Goal: Information Seeking & Learning: Learn about a topic

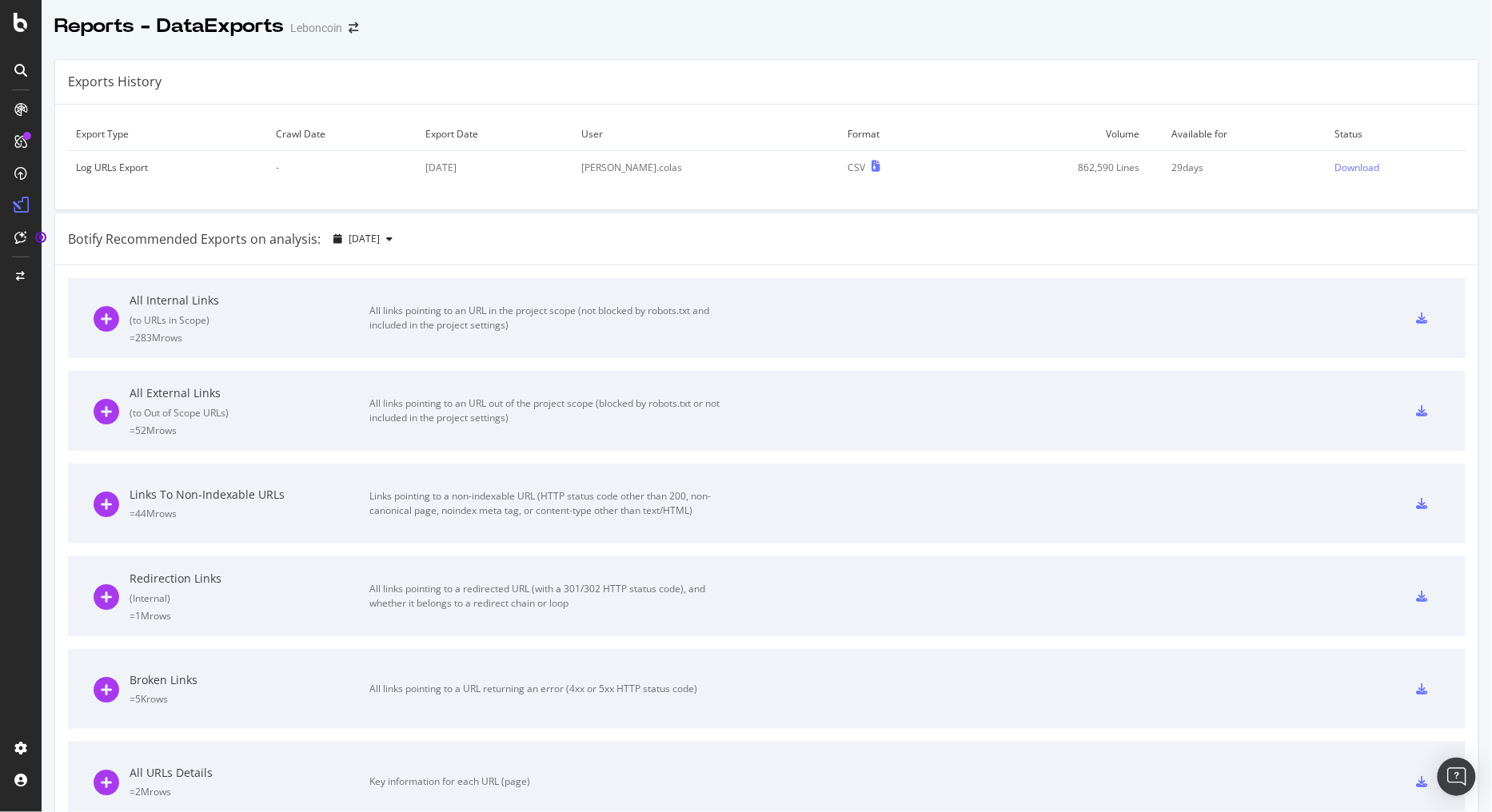
click at [354, 22] on div "Reports - DataExports Leboncoin" at bounding box center [214, 26] width 320 height 27
click at [353, 32] on icon "arrow-right-arrow-left" at bounding box center [353, 28] width 10 height 12
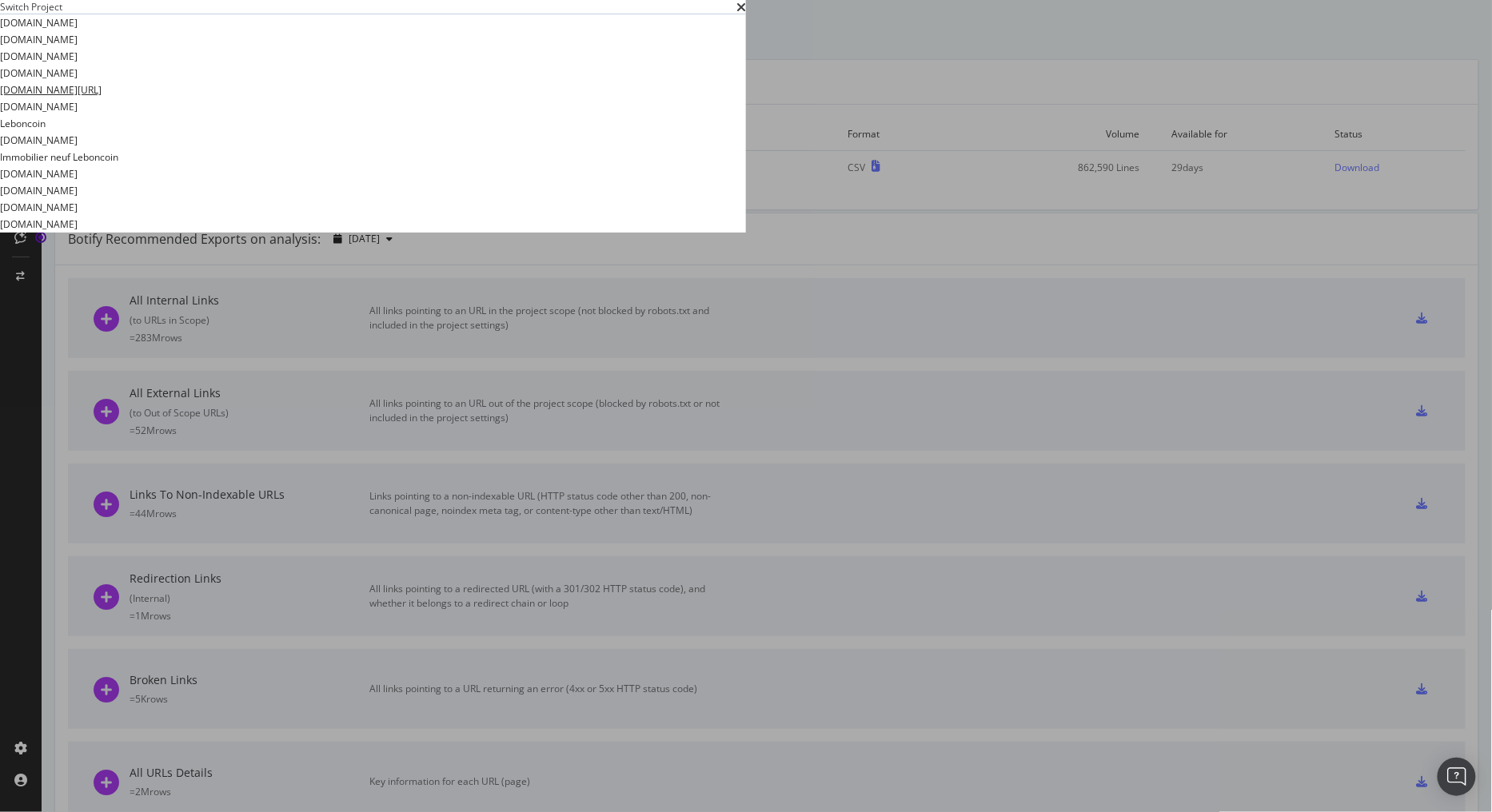
click at [102, 99] on link "[DOMAIN_NAME][URL]" at bounding box center [51, 90] width 102 height 16
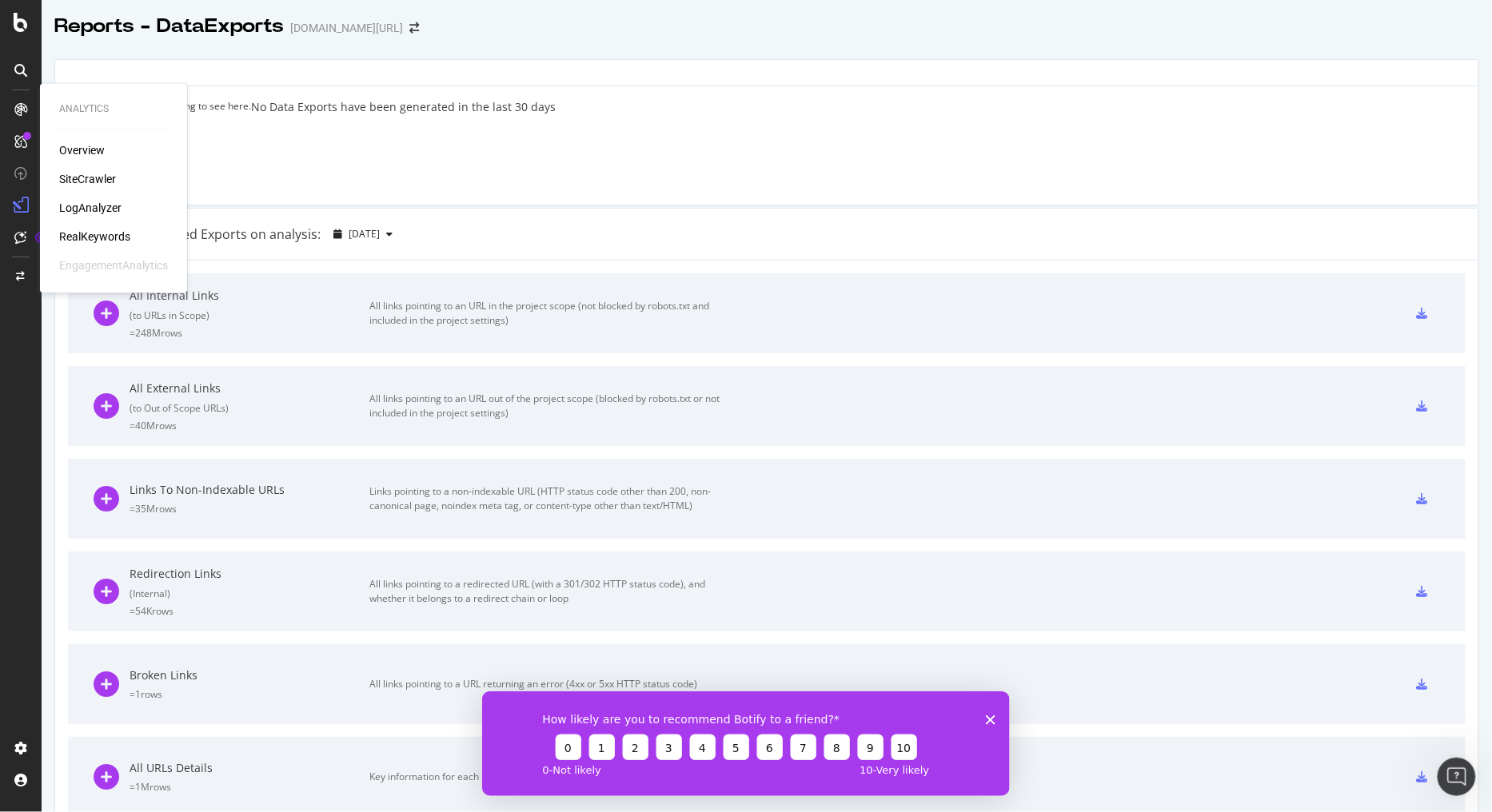
click at [28, 116] on div at bounding box center [21, 109] width 25 height 25
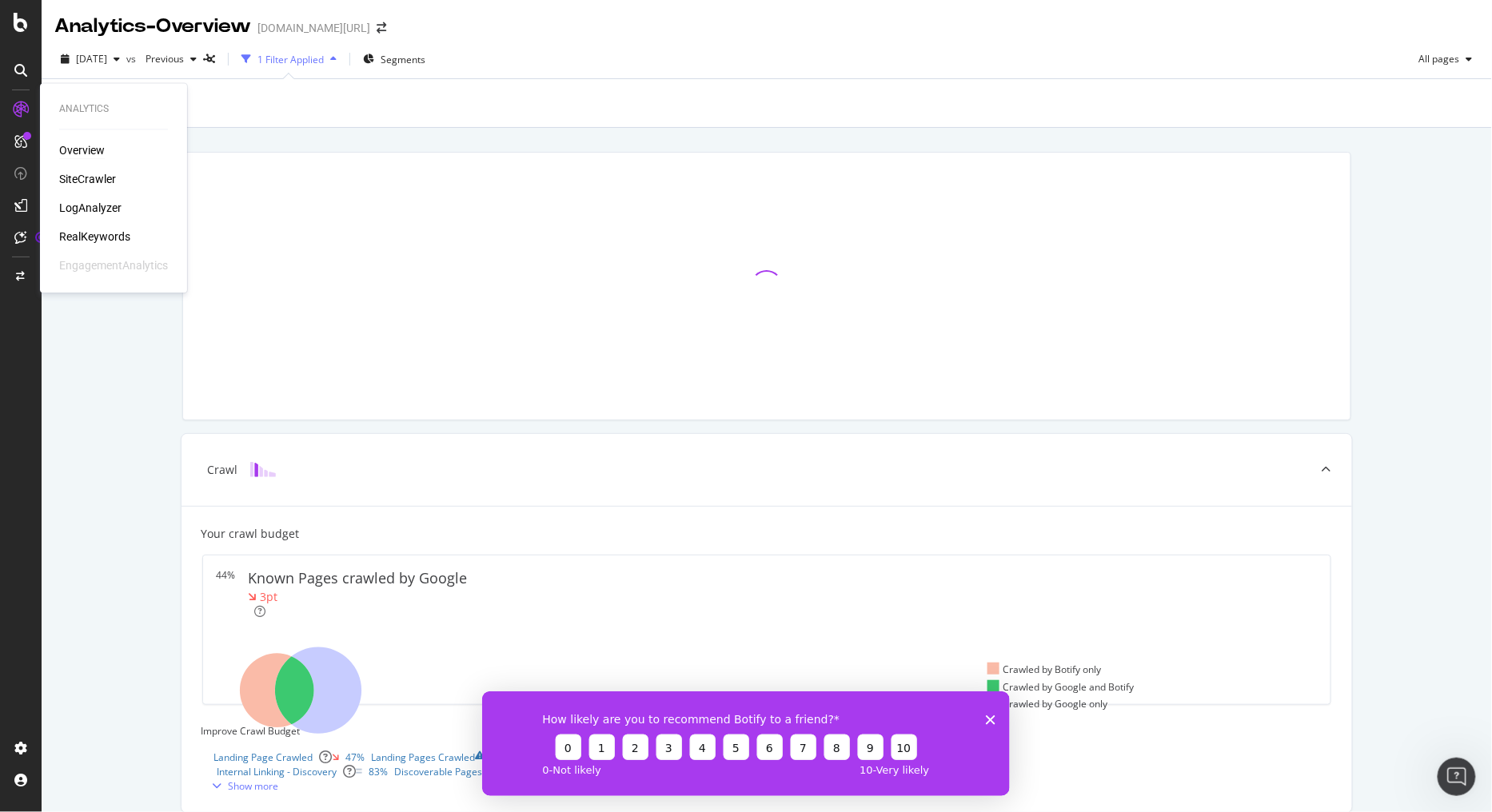
click at [94, 150] on div "Overview" at bounding box center [81, 150] width 45 height 16
click at [71, 148] on div "Overview" at bounding box center [81, 150] width 45 height 16
click at [90, 180] on div "SiteCrawler" at bounding box center [87, 179] width 57 height 16
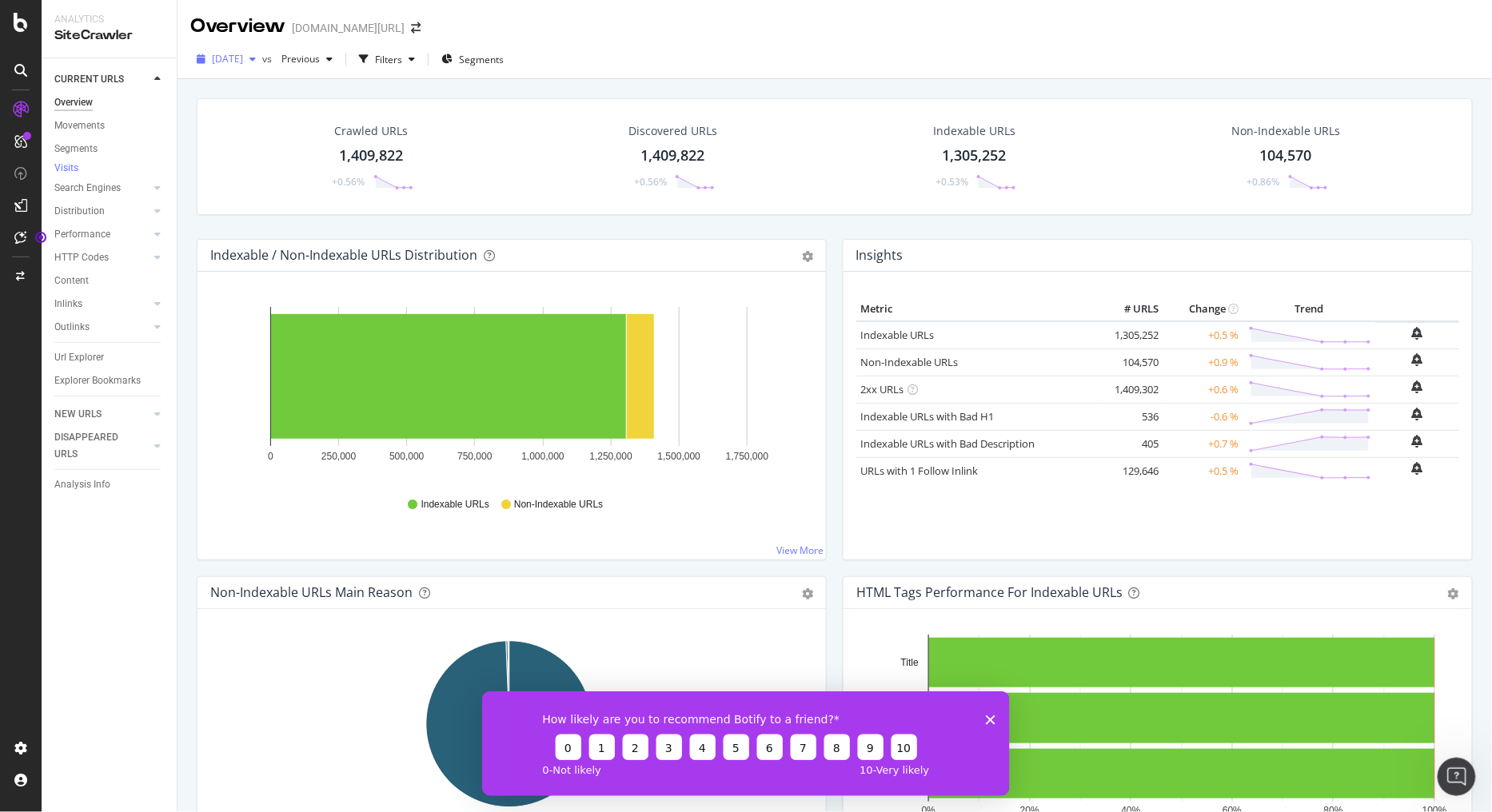
click at [256, 60] on icon "button" at bounding box center [252, 59] width 7 height 10
click at [585, 227] on div "Crawled URLs 1,409,822 +0.56% Discovered URLs 1,409,822 +0.56% Indexable URLs 1…" at bounding box center [835, 168] width 1292 height 141
click at [262, 48] on div "[DATE]" at bounding box center [226, 58] width 72 height 24
click at [523, 225] on div "Crawled URLs 1,409,822 +0.56% Discovered URLs 1,409,822 +0.56% Indexable URLs 1…" at bounding box center [835, 168] width 1292 height 141
click at [90, 491] on div "Analysis Info" at bounding box center [82, 485] width 56 height 16
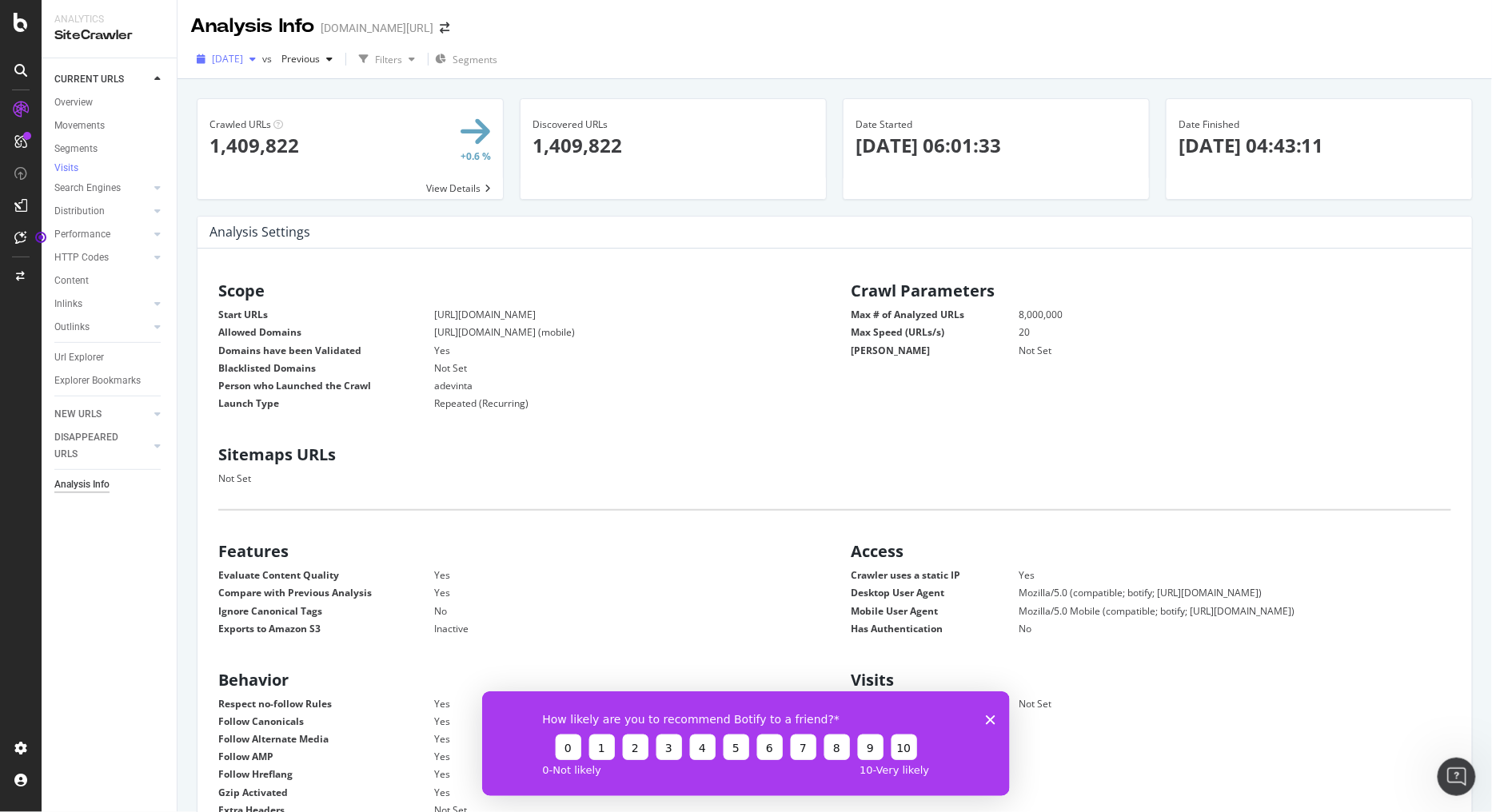
click at [243, 65] on span "[DATE]" at bounding box center [228, 58] width 31 height 14
click at [280, 205] on div "[DATE]" at bounding box center [256, 205] width 85 height 15
click at [262, 52] on div "[DATE]" at bounding box center [226, 58] width 72 height 24
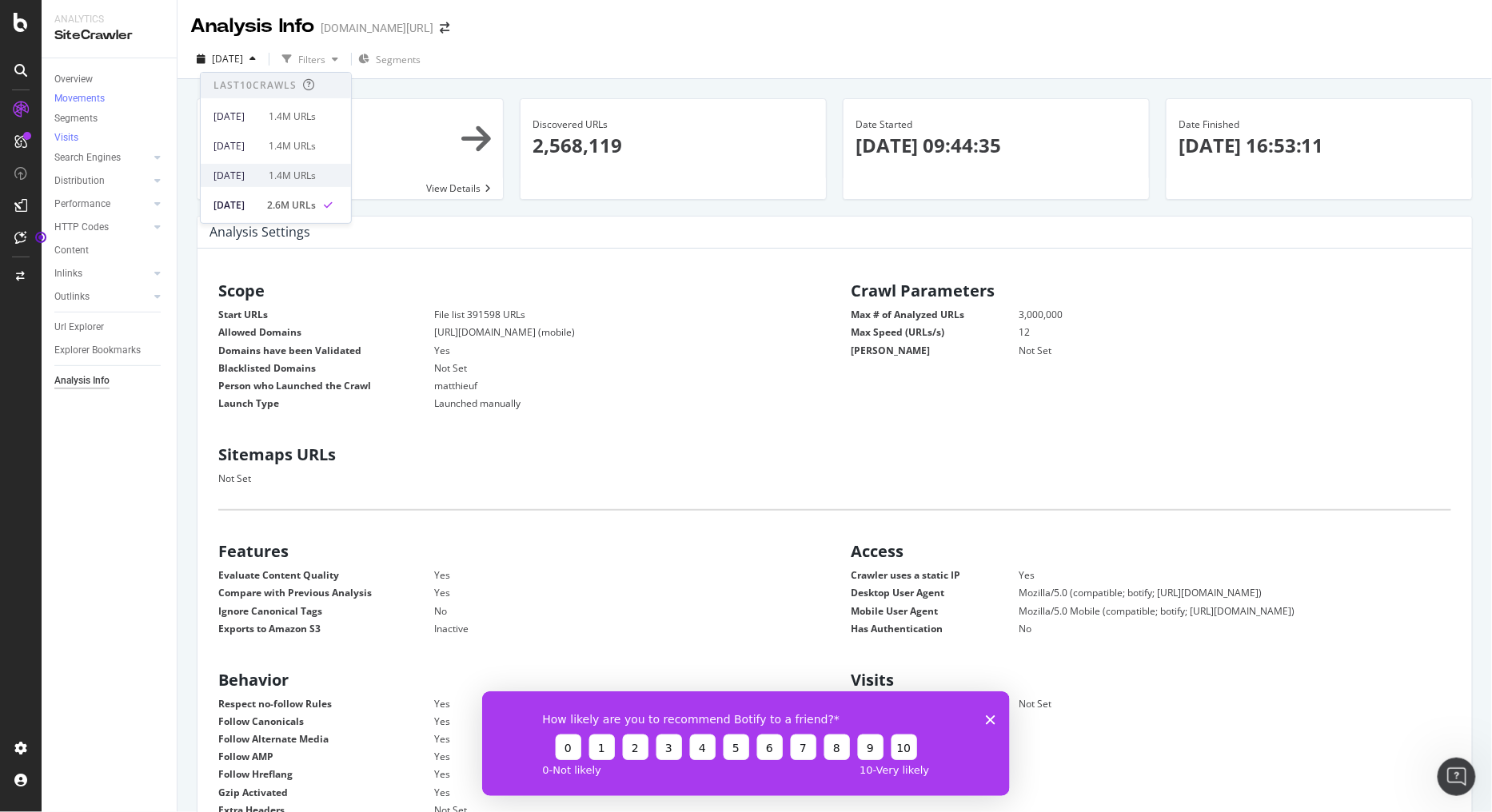
click at [269, 166] on div "[DATE] 1.4M URLs" at bounding box center [275, 175] width 150 height 23
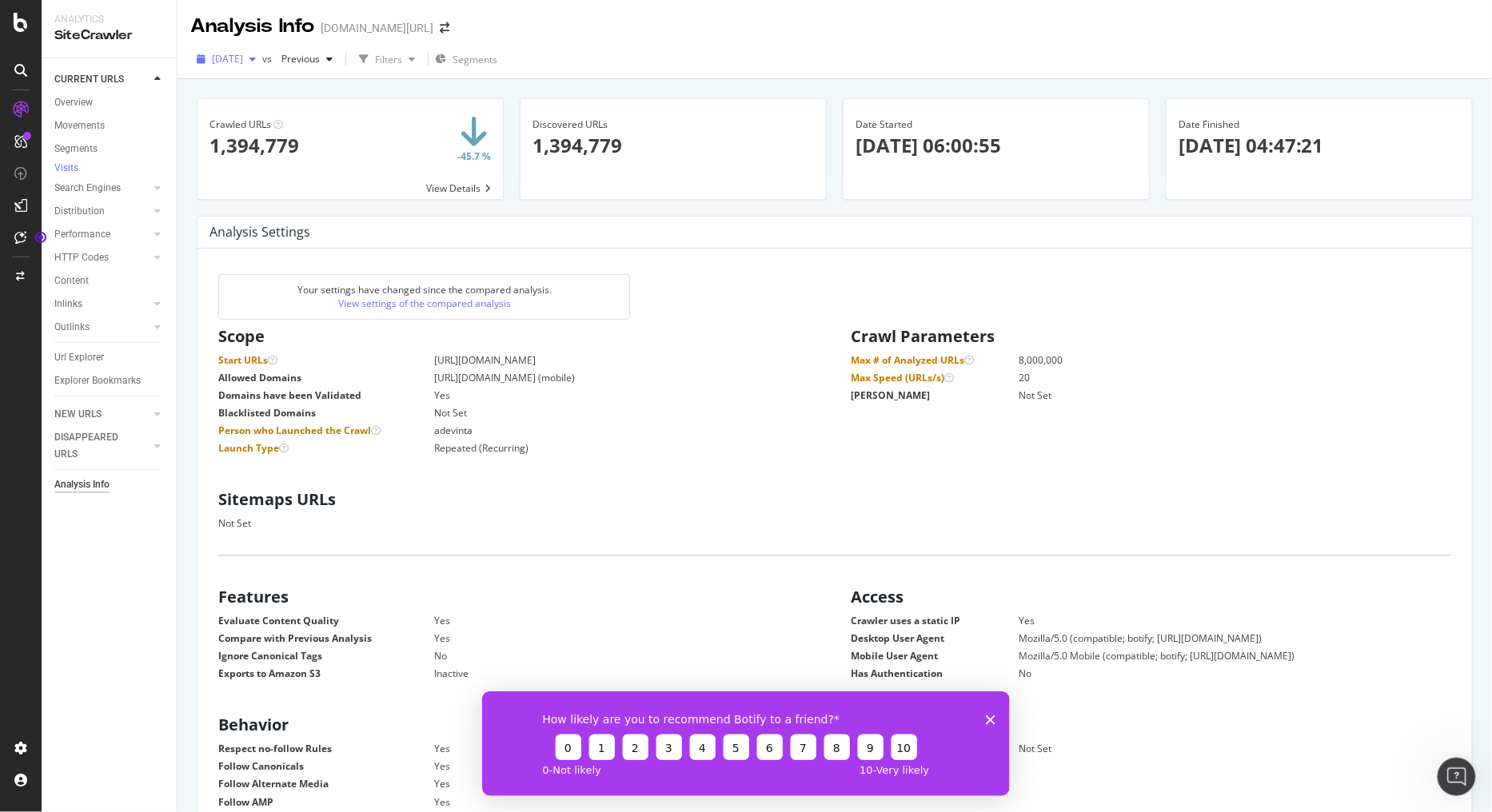
click at [243, 65] on span "[DATE]" at bounding box center [228, 58] width 31 height 14
click at [285, 212] on div "[DATE] 2.6M URLs" at bounding box center [295, 205] width 190 height 23
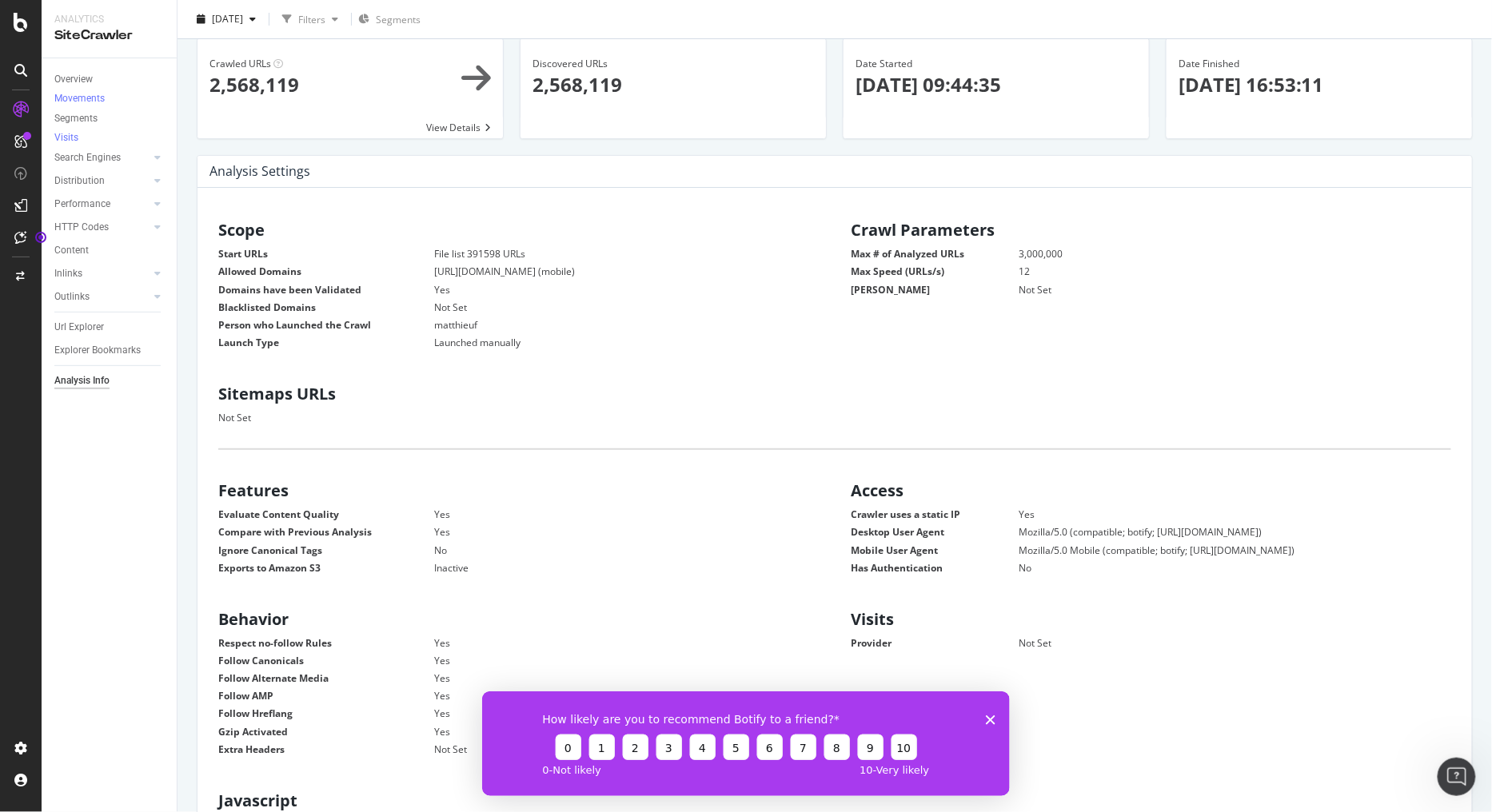
scroll to position [89, 0]
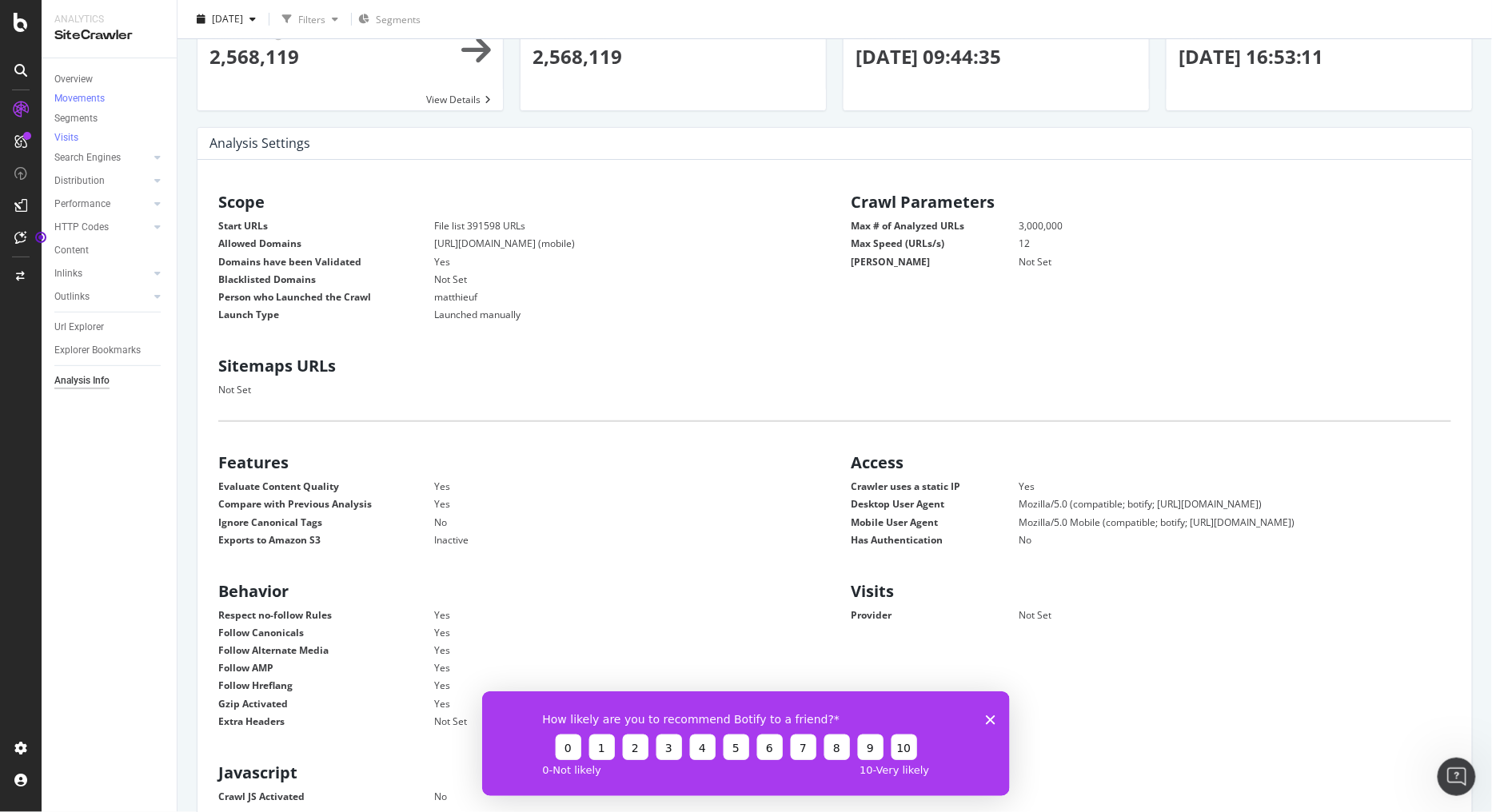
drag, startPoint x: 218, startPoint y: 390, endPoint x: 270, endPoint y: 390, distance: 52.0
click at [270, 390] on div "Not Set" at bounding box center [522, 390] width 608 height 14
click at [270, 392] on div "Not Set" at bounding box center [522, 390] width 608 height 14
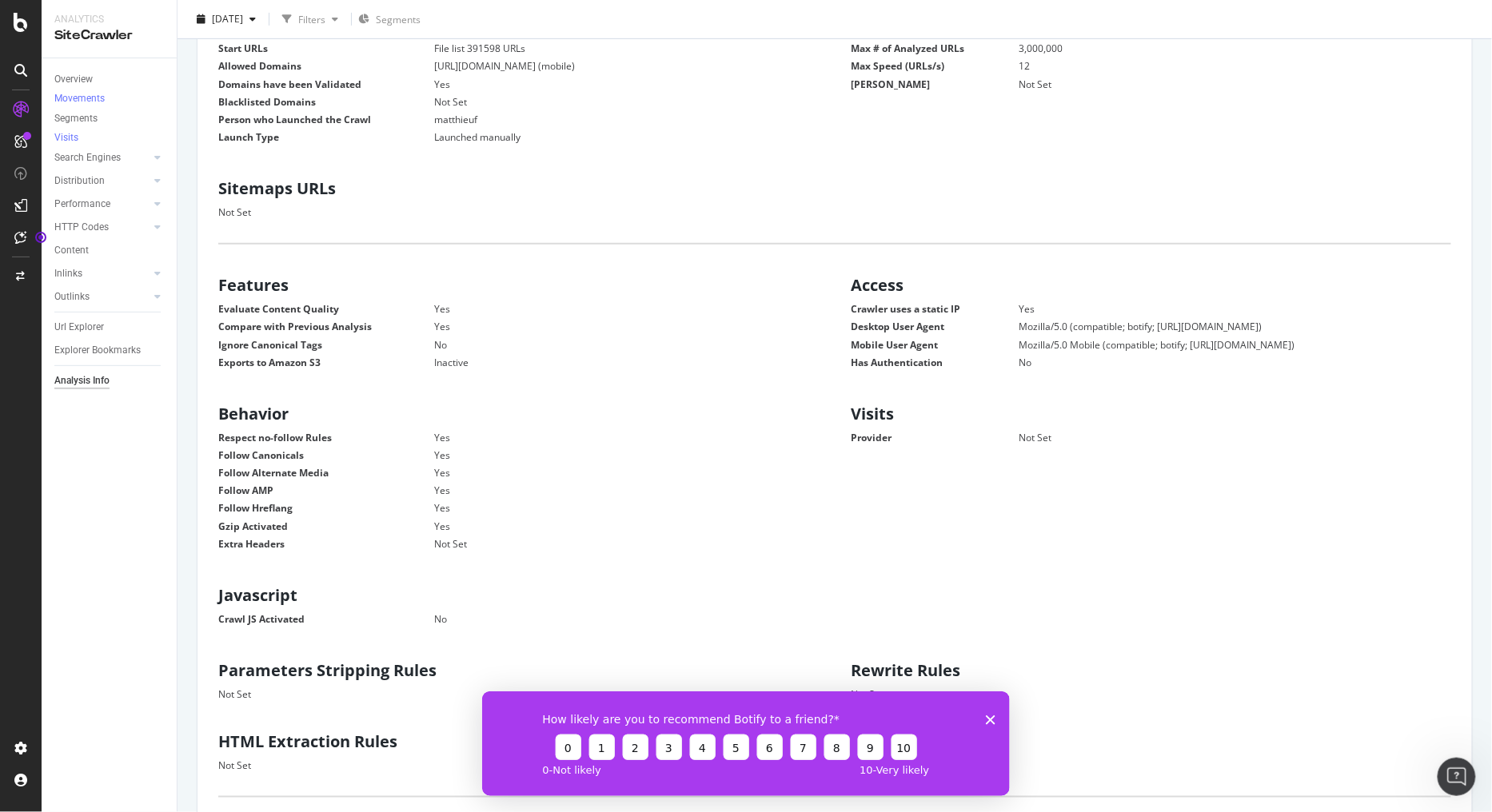
drag, startPoint x: 430, startPoint y: 307, endPoint x: 501, endPoint y: 392, distance: 110.8
click at [501, 392] on div "Scope Start URLs File list 391598 URLs Allowed Domains [URL][DOMAIN_NAME] (mobi…" at bounding box center [834, 556] width 1249 height 1096
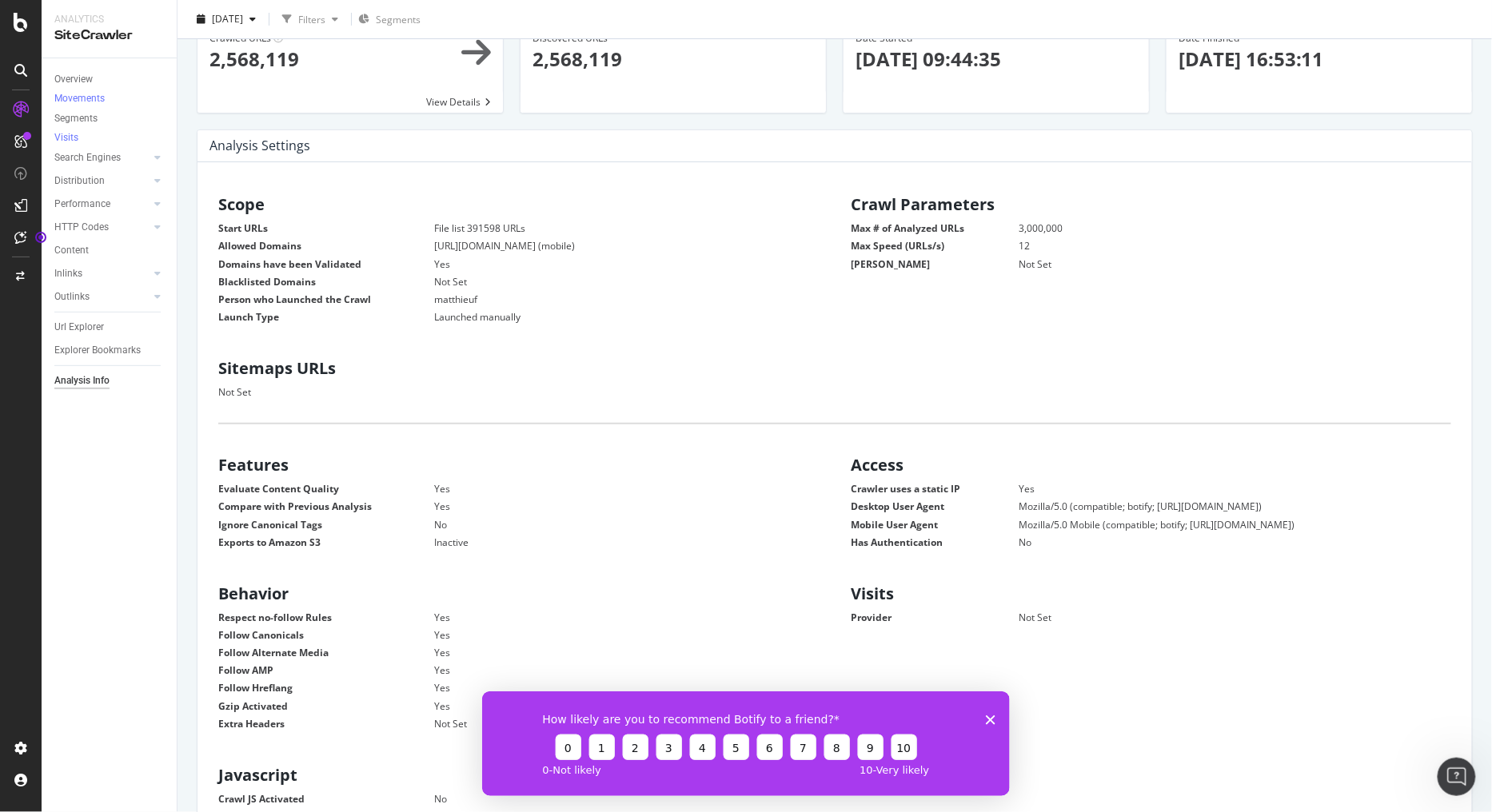
scroll to position [0, 0]
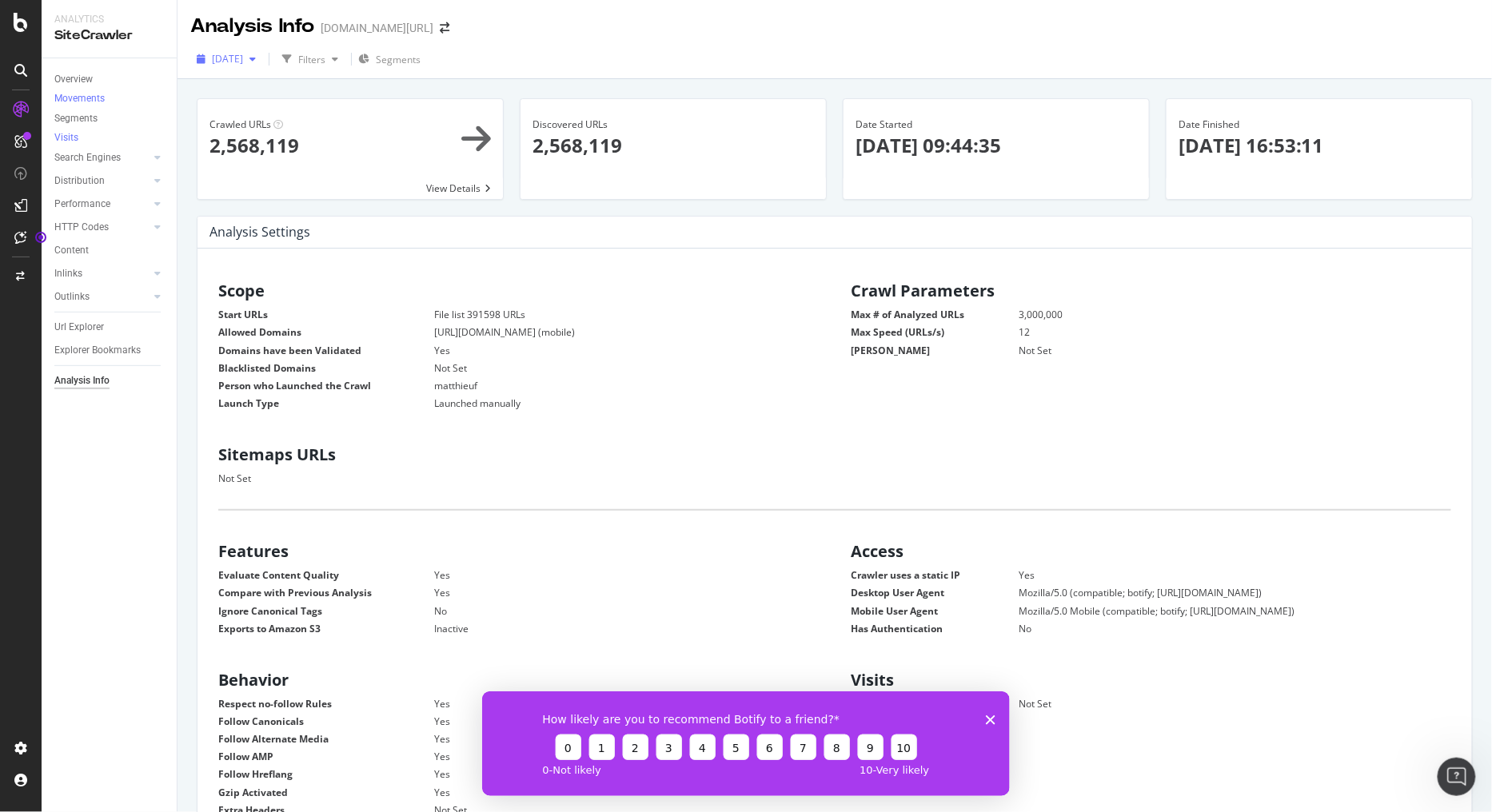
click at [262, 59] on div "button" at bounding box center [252, 59] width 19 height 10
click at [316, 121] on div "1.4M URLs" at bounding box center [292, 117] width 47 height 15
click at [322, 152] on span at bounding box center [349, 150] width 305 height 100
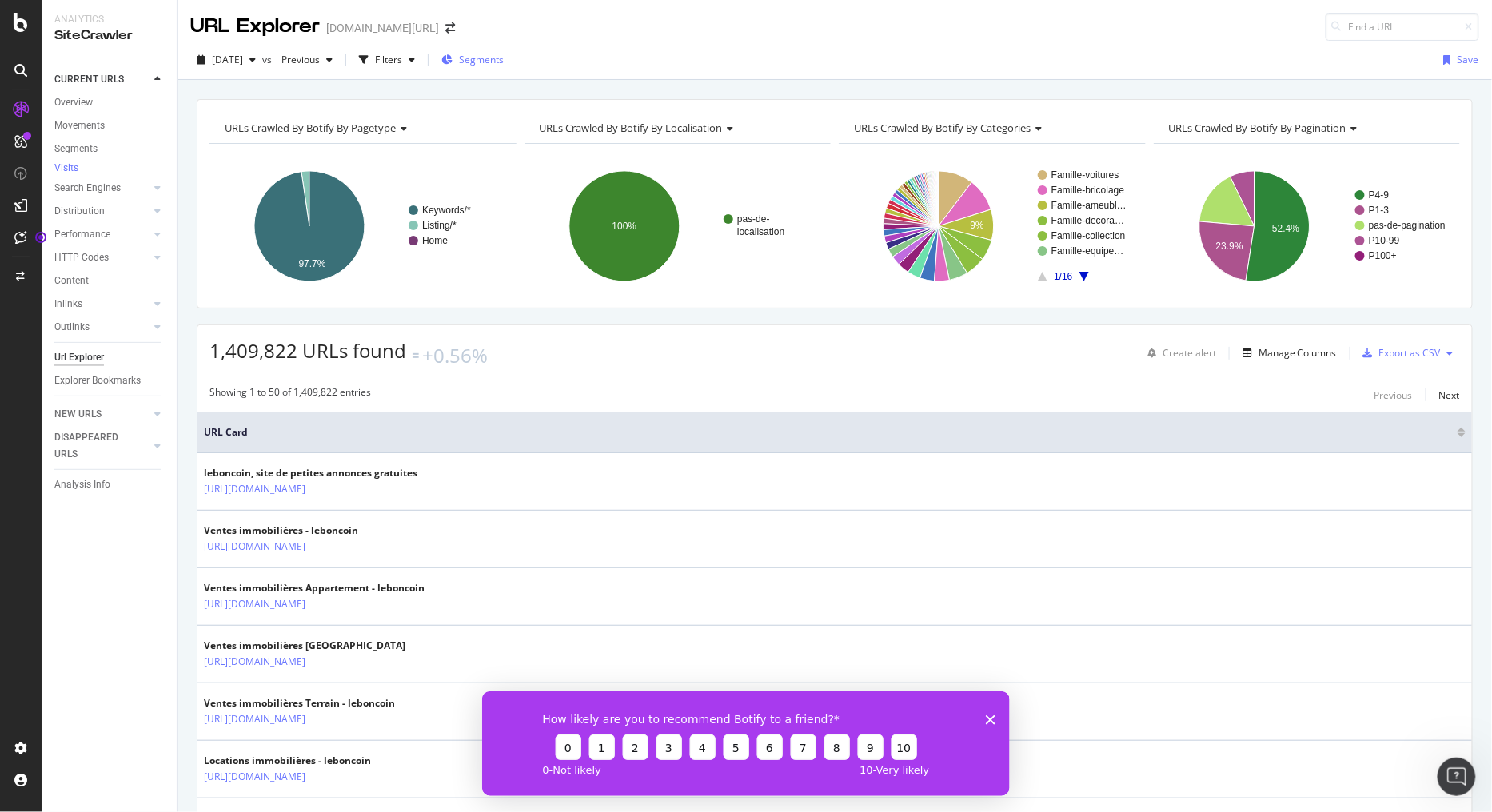
click at [504, 57] on span "Segments" at bounding box center [481, 59] width 44 height 14
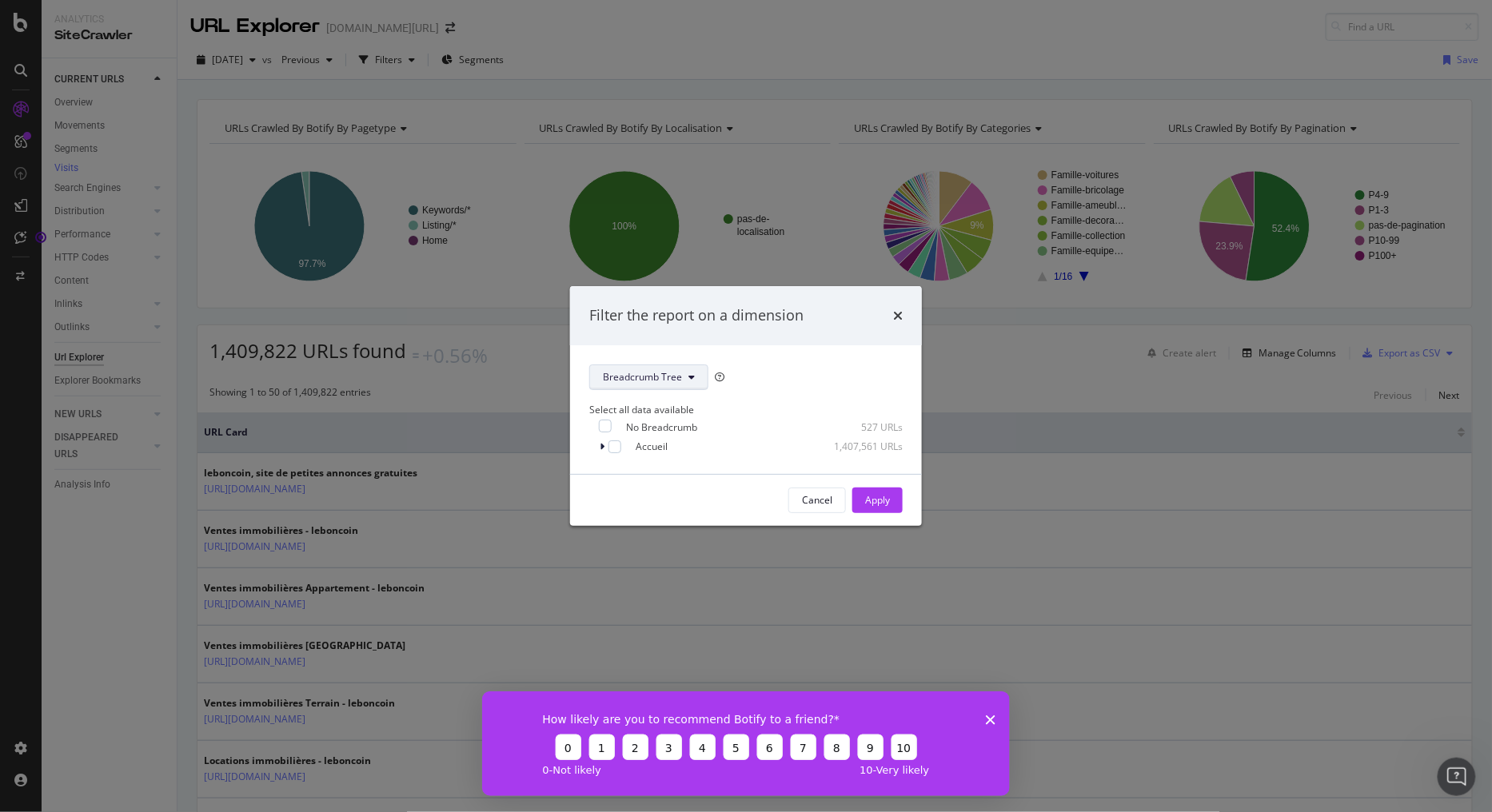
click at [680, 384] on button "Breadcrumb Tree" at bounding box center [649, 376] width 119 height 25
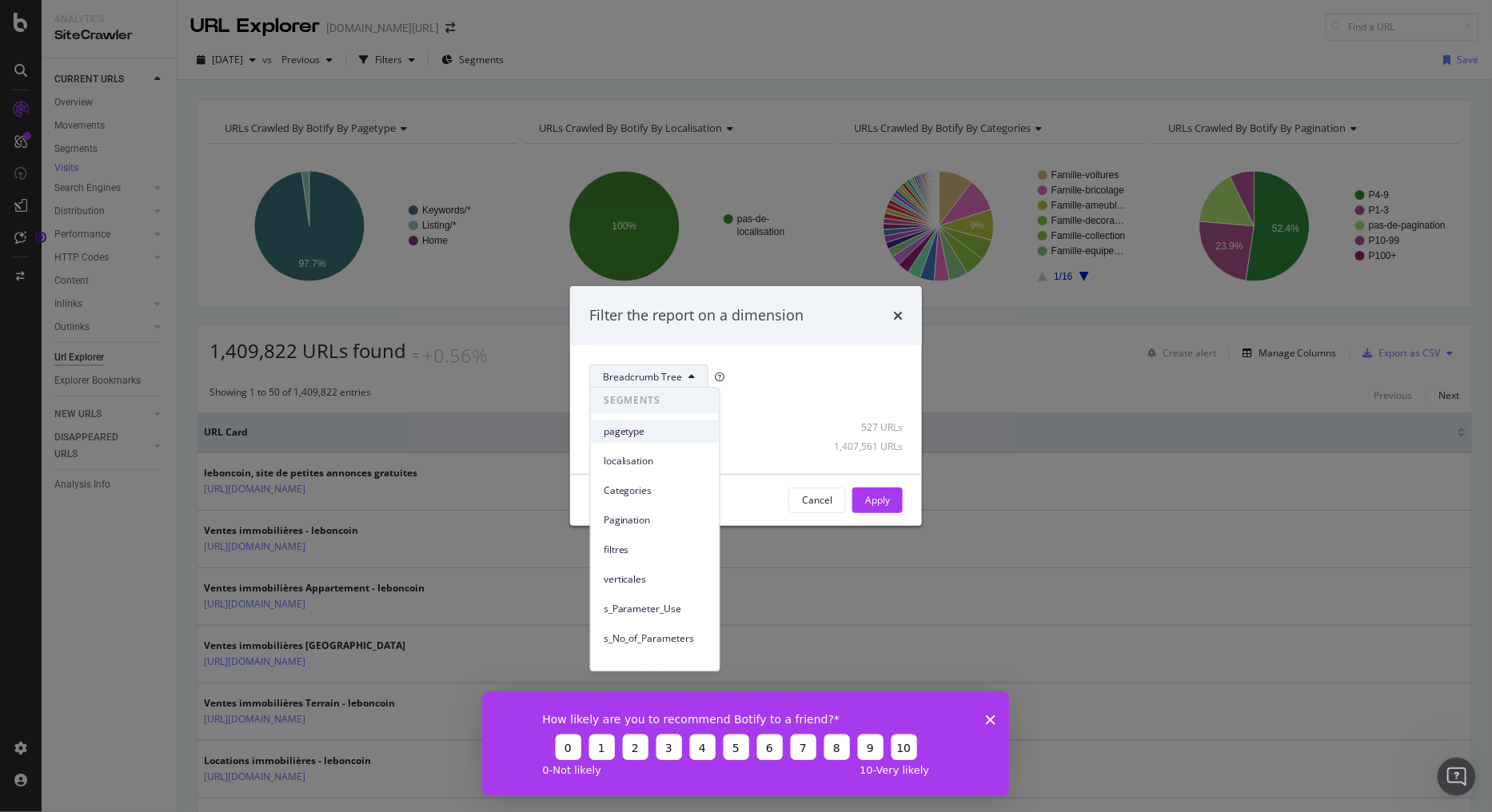
click at [682, 424] on span "pagetype" at bounding box center [654, 431] width 103 height 15
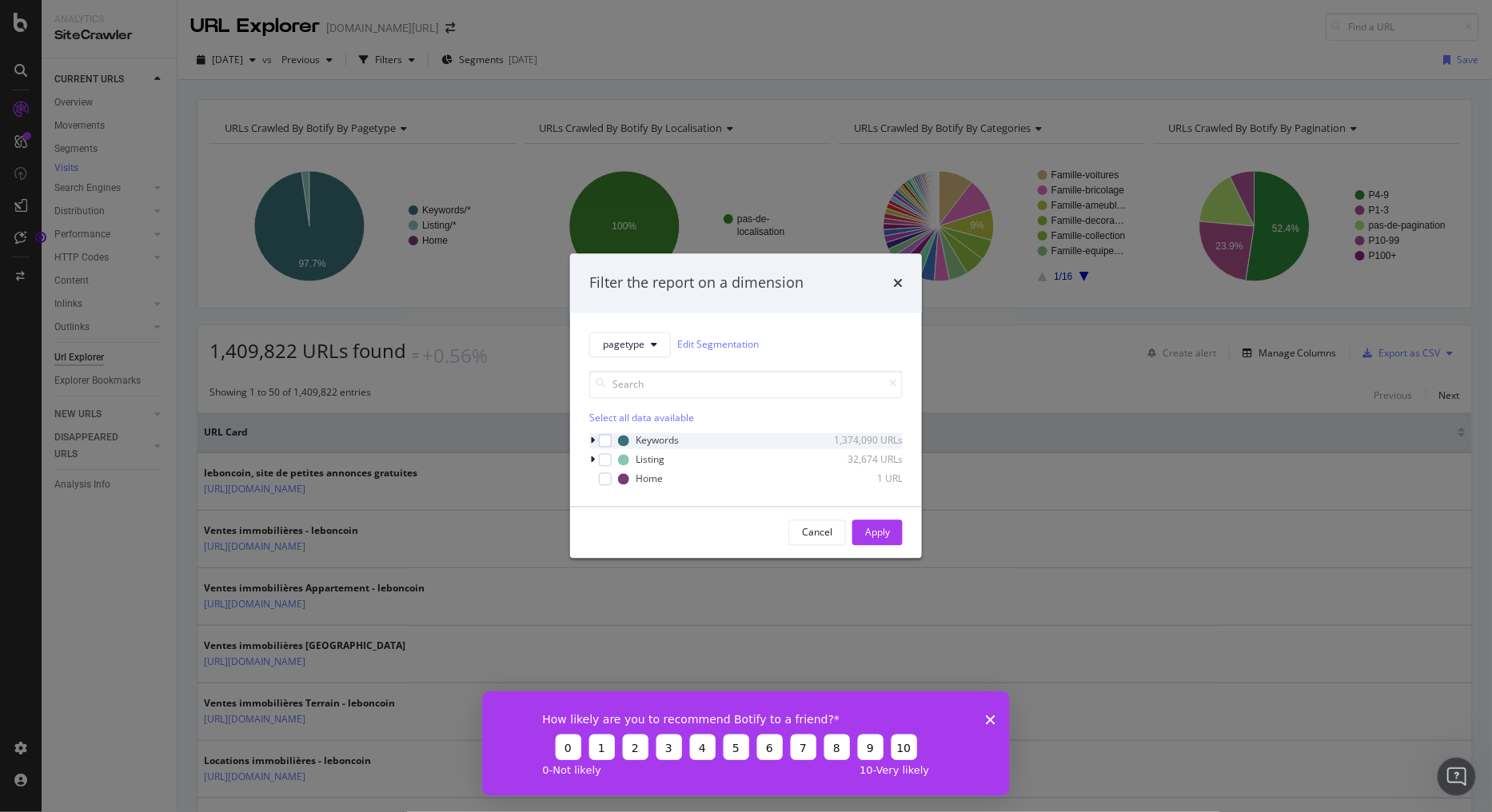
click at [590, 441] on icon "modal" at bounding box center [593, 441] width 5 height 10
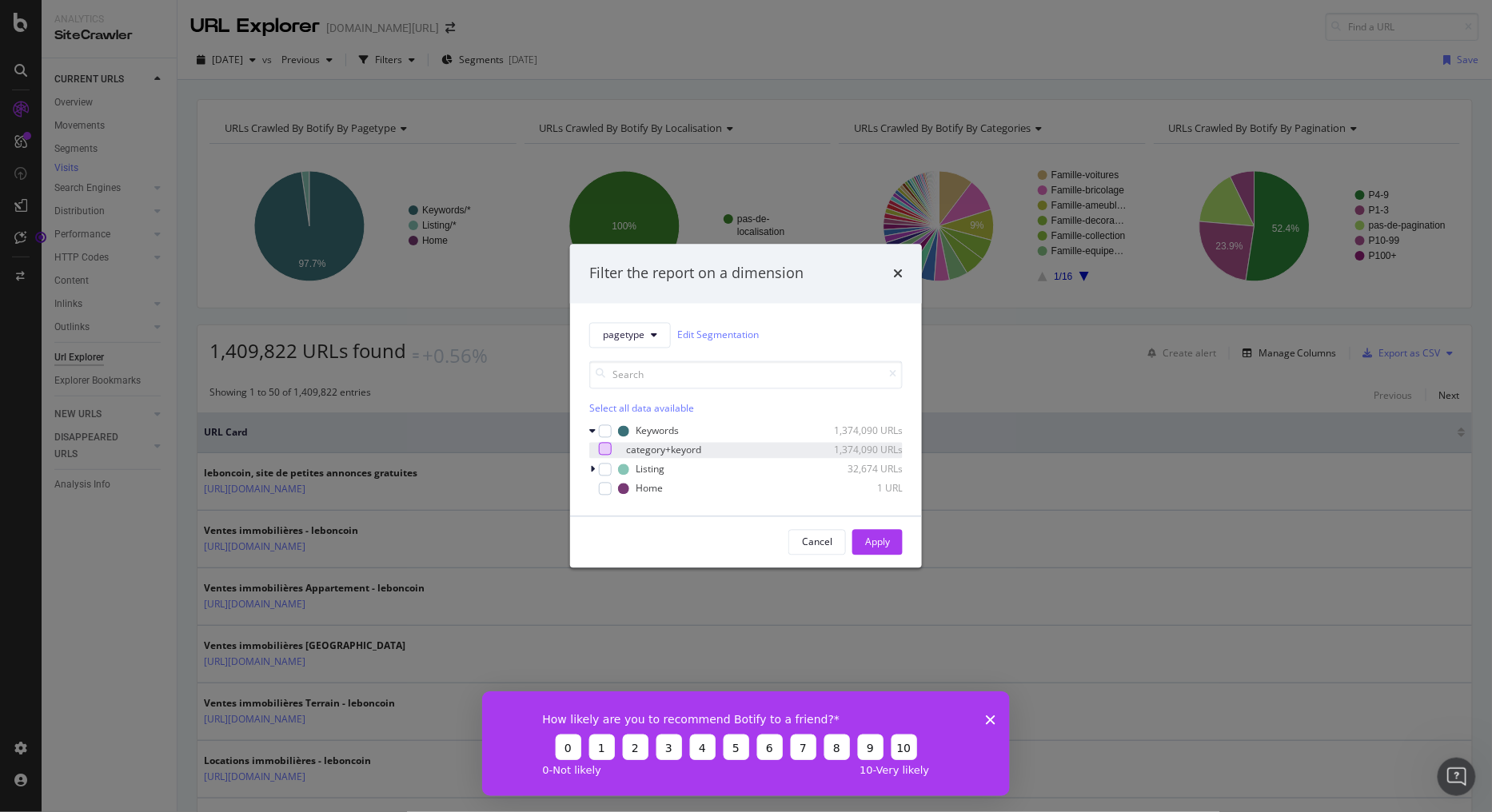
click at [612, 454] on div "modal" at bounding box center [605, 449] width 13 height 13
click at [884, 544] on div "Apply" at bounding box center [877, 542] width 25 height 14
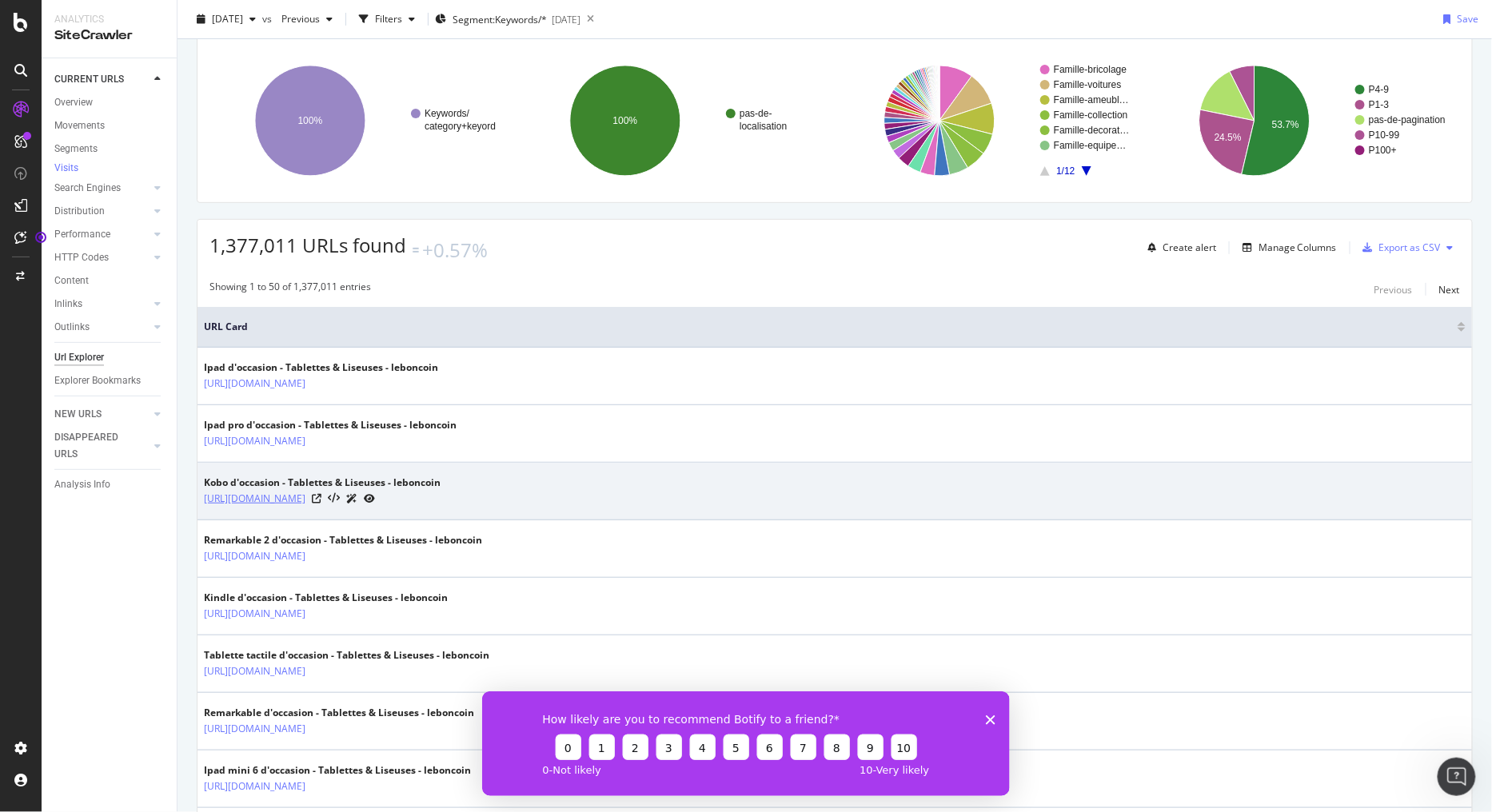
scroll to position [89, 0]
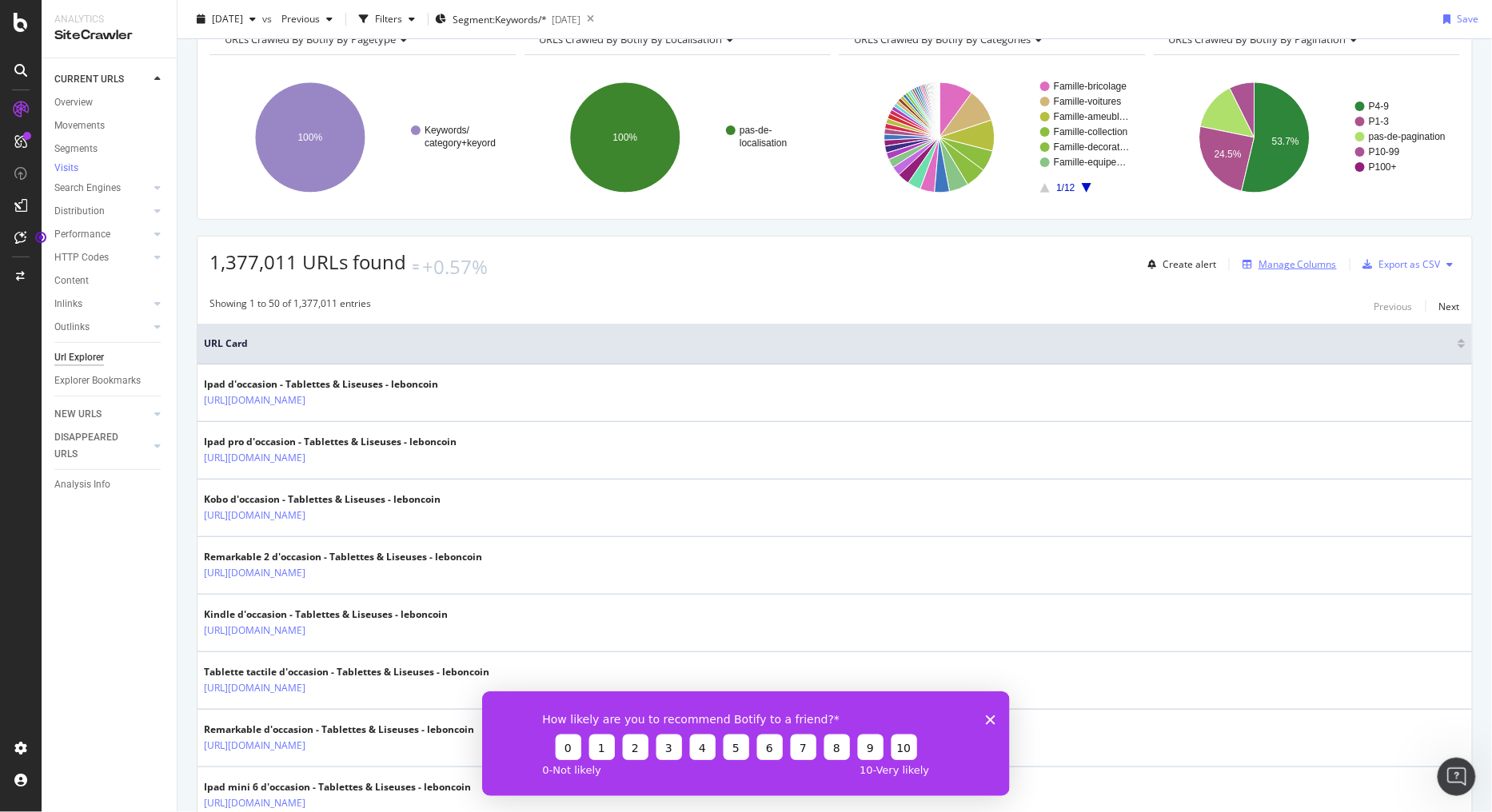
click at [1269, 259] on div "Manage Columns" at bounding box center [1297, 264] width 78 height 14
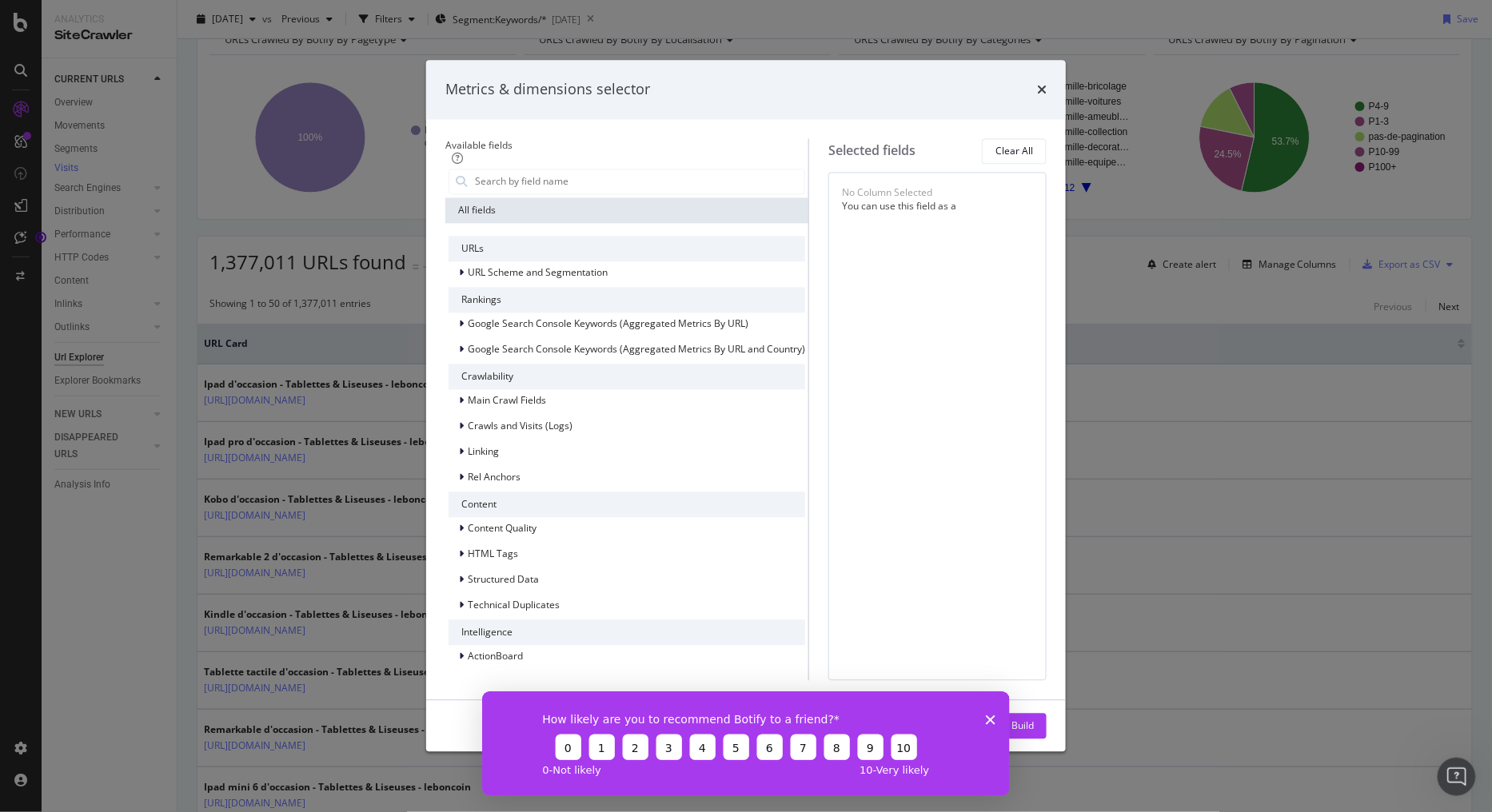
scroll to position [0, 0]
click at [518, 433] on span "Crawls and Visits (Logs)" at bounding box center [520, 427] width 104 height 14
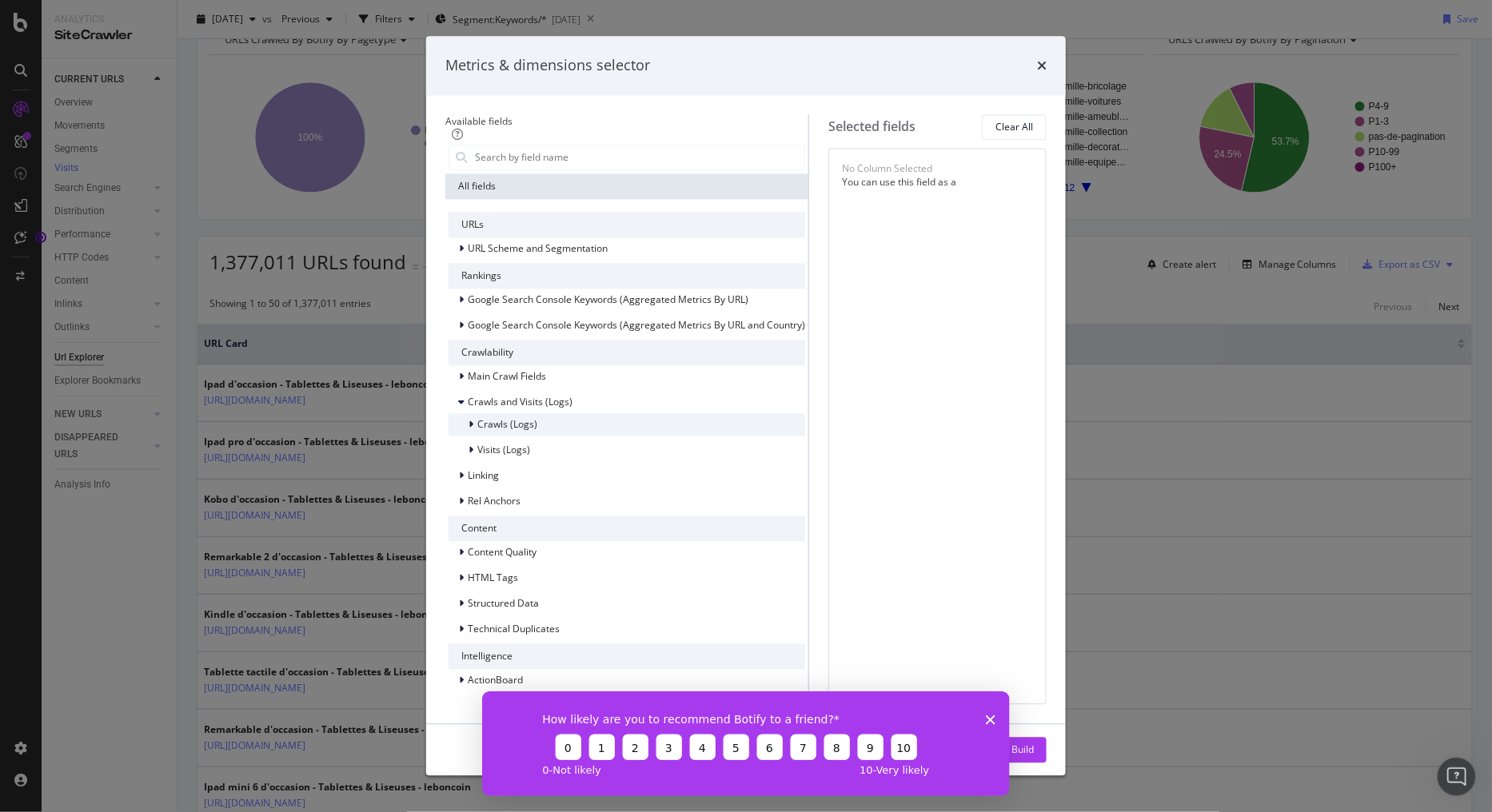
click at [478, 431] on span "Crawls (Logs)" at bounding box center [507, 425] width 60 height 14
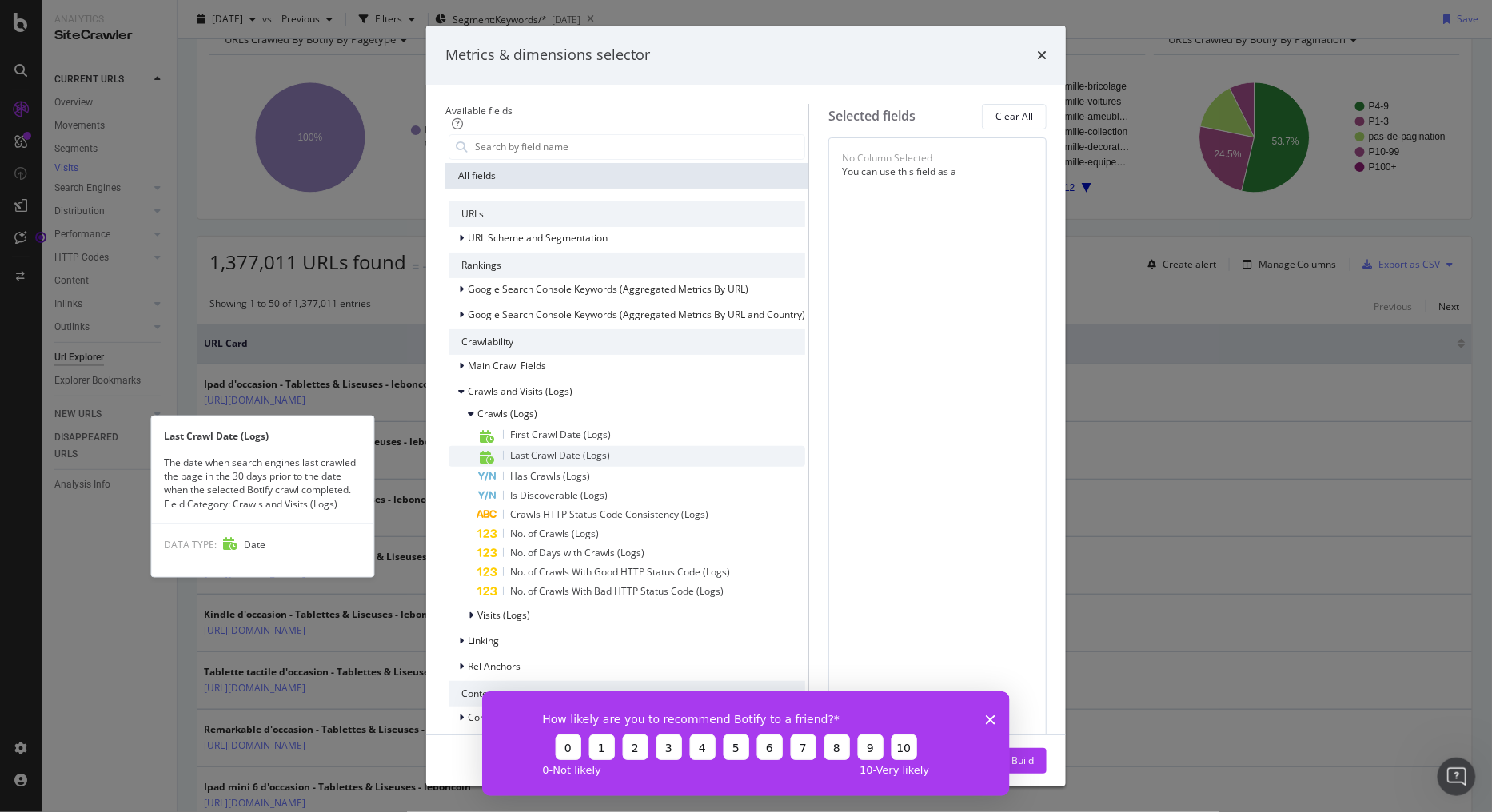
scroll to position [89, 0]
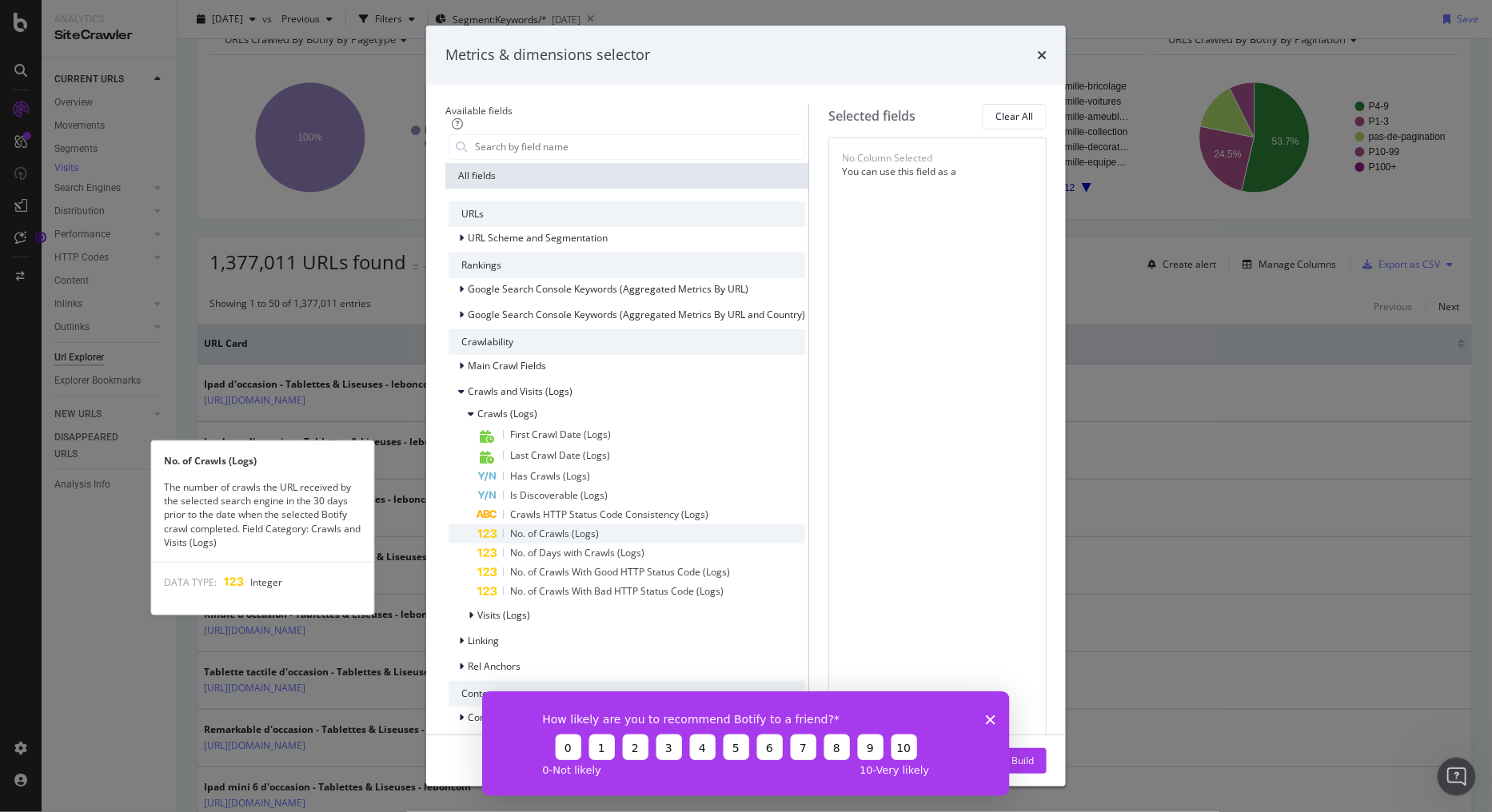
click at [550, 527] on span "No. of Crawls (Logs)" at bounding box center [554, 533] width 89 height 14
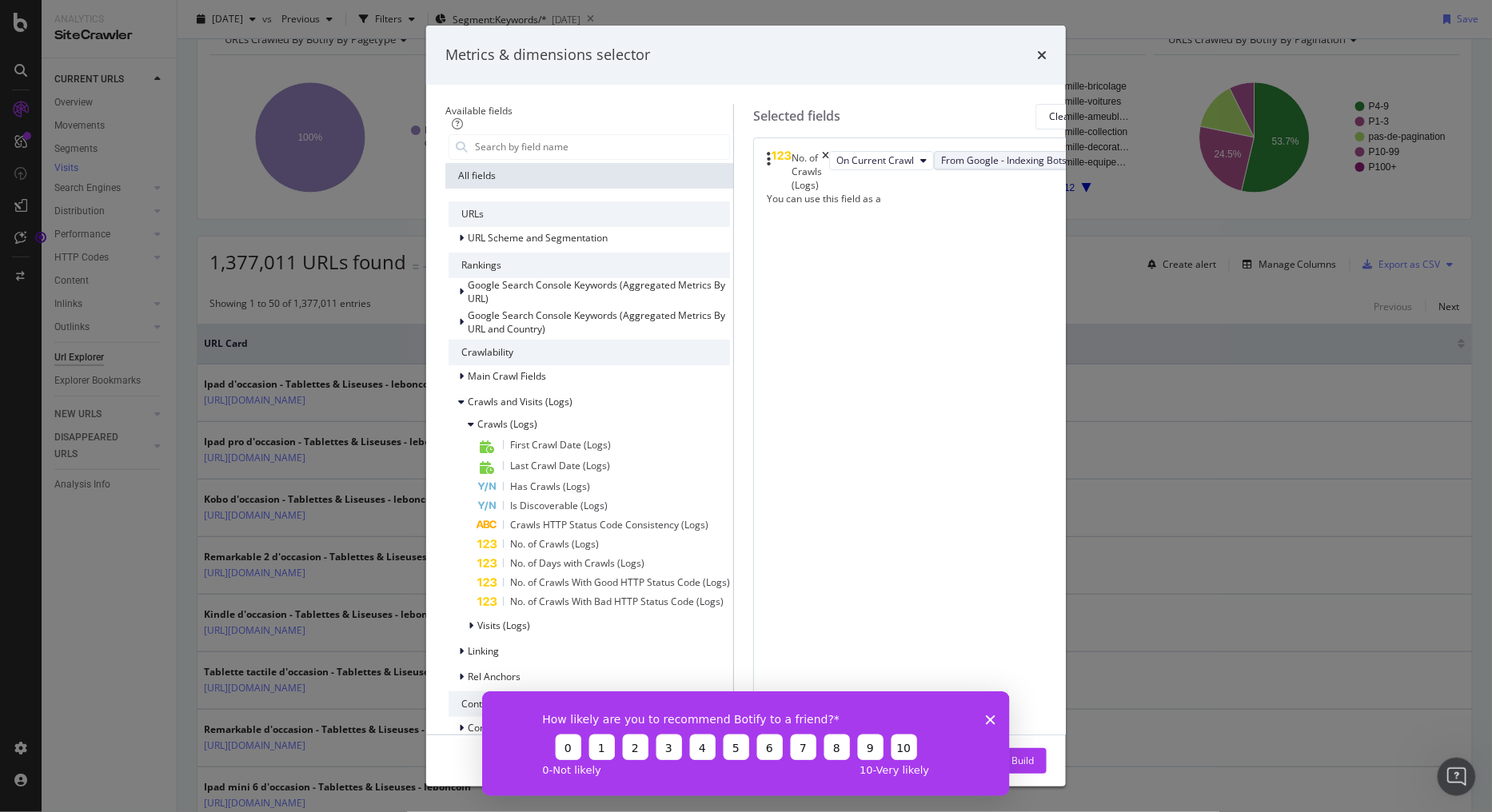
click at [968, 167] on span "From Google - Indexing Bots" at bounding box center [1004, 160] width 126 height 14
click at [849, 469] on div "No. of Crawls (Logs) On Current Crawl From Google - Indexing Bots You can use t…" at bounding box center [926, 508] width 347 height 742
drag, startPoint x: 990, startPoint y: 717, endPoint x: 995, endPoint y: 711, distance: 7.8
click at [990, 717] on polygon "Fermer l'enquête" at bounding box center [990, 719] width 10 height 10
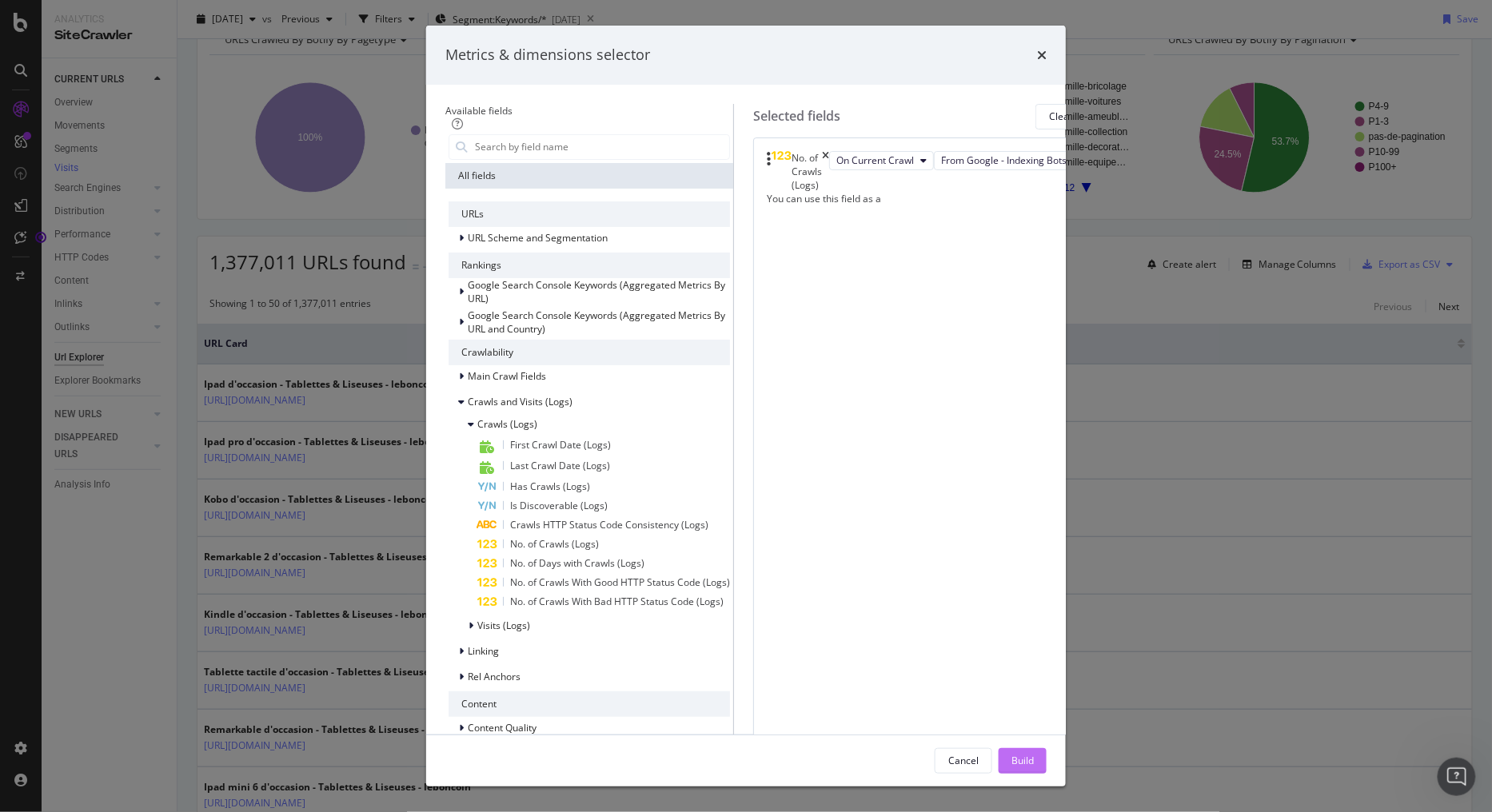
click at [1033, 754] on div "Build" at bounding box center [1022, 760] width 22 height 14
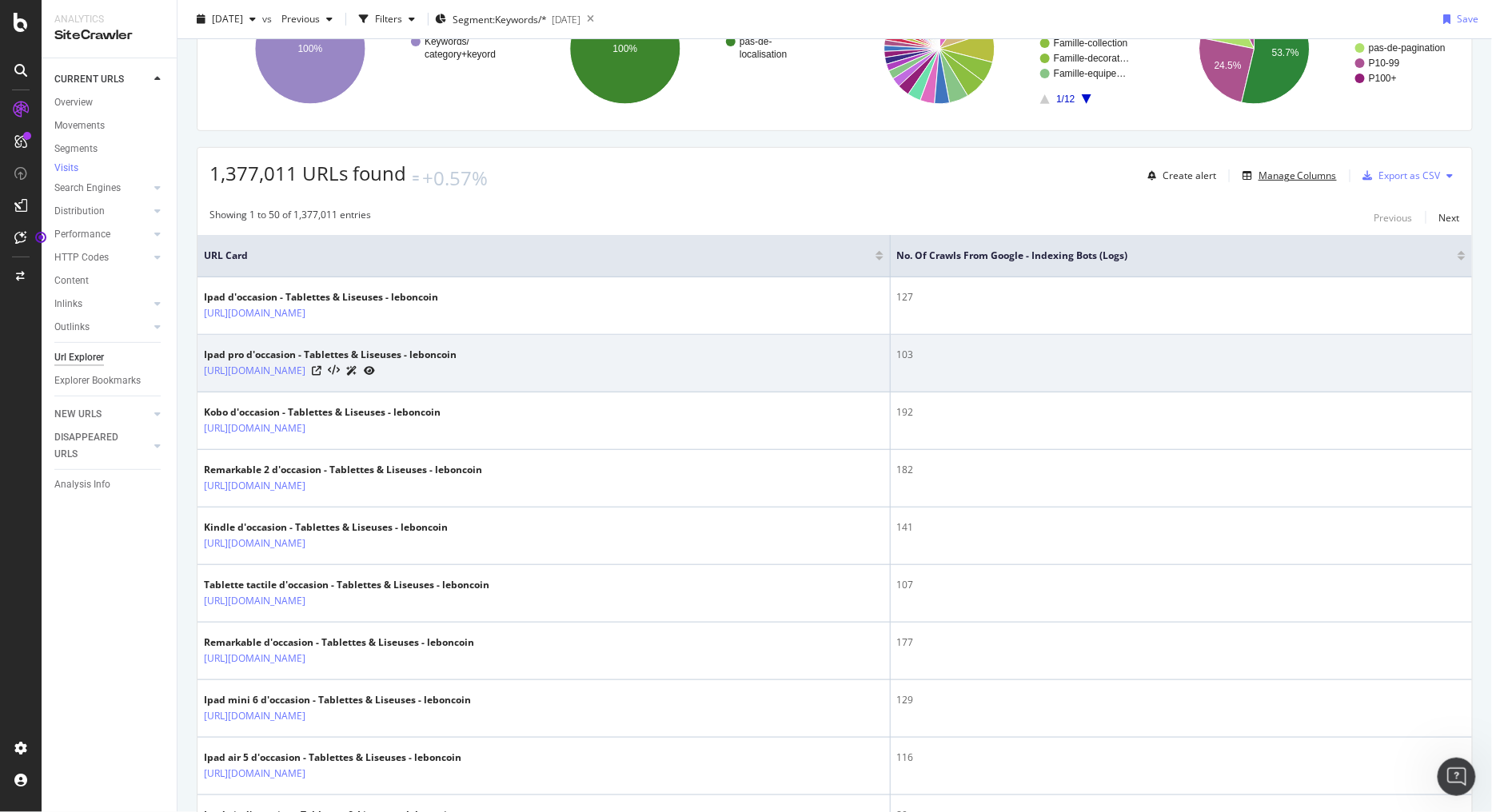
scroll to position [89, 0]
